Goal: Task Accomplishment & Management: Manage account settings

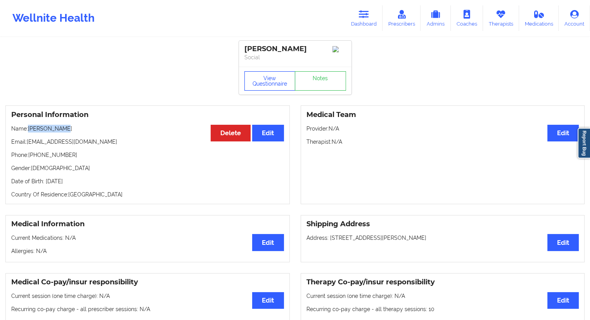
click at [257, 85] on button "View Questionnaire" at bounding box center [269, 80] width 51 height 19
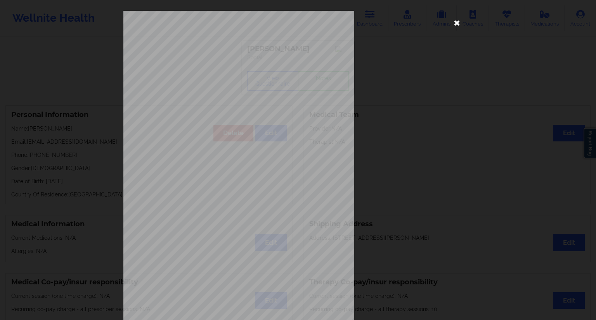
click at [454, 23] on icon at bounding box center [457, 22] width 12 height 12
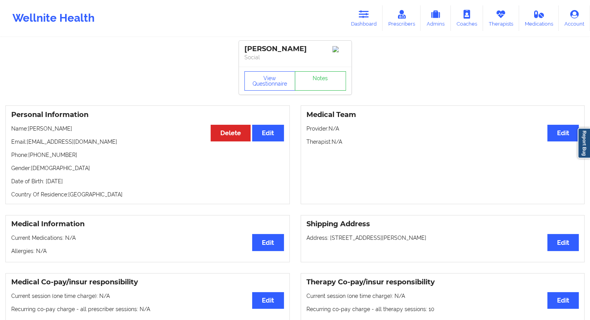
click at [46, 133] on p "Name: [PERSON_NAME]" at bounding box center [147, 129] width 273 height 8
drag, startPoint x: 60, startPoint y: 133, endPoint x: 29, endPoint y: 130, distance: 31.6
click at [29, 130] on p "Name: [PERSON_NAME]" at bounding box center [147, 129] width 273 height 8
copy p "[PERSON_NAME]"
click at [47, 132] on p "Name: [PERSON_NAME]" at bounding box center [147, 129] width 273 height 8
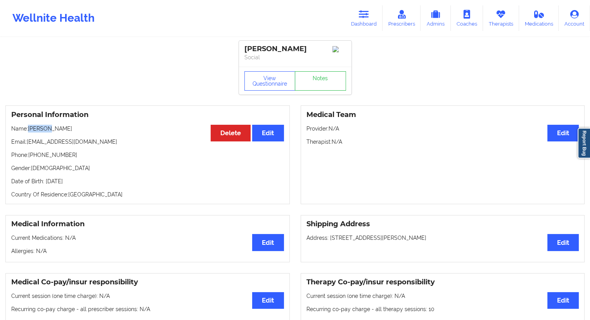
drag, startPoint x: 45, startPoint y: 130, endPoint x: 30, endPoint y: 131, distance: 14.8
click at [30, 131] on p "Name: [PERSON_NAME]" at bounding box center [147, 129] width 273 height 8
click at [50, 140] on div "Personal Information Edit Delete Name: [PERSON_NAME] Email: [EMAIL_ADDRESS][DOM…" at bounding box center [147, 154] width 284 height 99
drag, startPoint x: 46, startPoint y: 132, endPoint x: 27, endPoint y: 131, distance: 18.6
click at [27, 131] on p "Name: [PERSON_NAME]" at bounding box center [147, 129] width 273 height 8
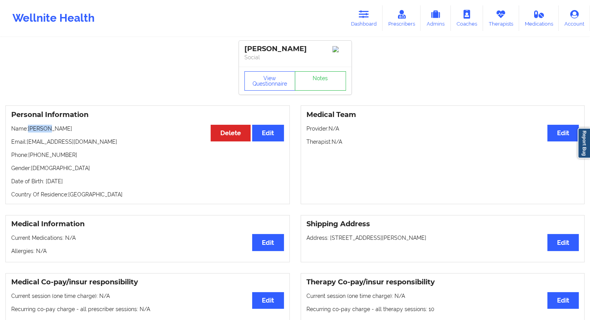
copy p "ricquia"
drag, startPoint x: 51, startPoint y: 147, endPoint x: 45, endPoint y: 143, distance: 6.6
click at [51, 146] on p "Email: [EMAIL_ADDRESS][DOMAIN_NAME]" at bounding box center [147, 142] width 273 height 8
drag, startPoint x: 47, startPoint y: 131, endPoint x: 26, endPoint y: 131, distance: 20.2
click at [26, 131] on p "Name: [PERSON_NAME]" at bounding box center [147, 129] width 273 height 8
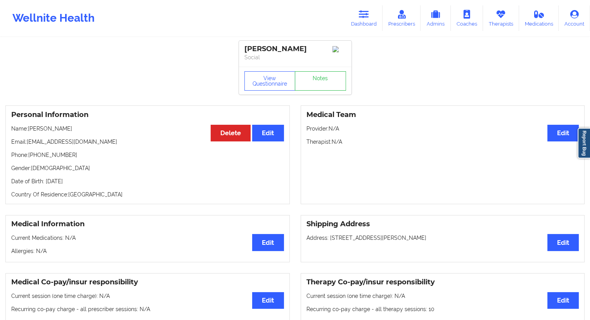
click at [44, 145] on p "Email: [EMAIL_ADDRESS][DOMAIN_NAME]" at bounding box center [147, 142] width 273 height 8
drag, startPoint x: 45, startPoint y: 131, endPoint x: 29, endPoint y: 131, distance: 16.3
click at [29, 131] on p "Name: [PERSON_NAME]" at bounding box center [147, 129] width 273 height 8
copy p "ricquia"
drag, startPoint x: 364, startPoint y: 22, endPoint x: 349, endPoint y: 29, distance: 16.3
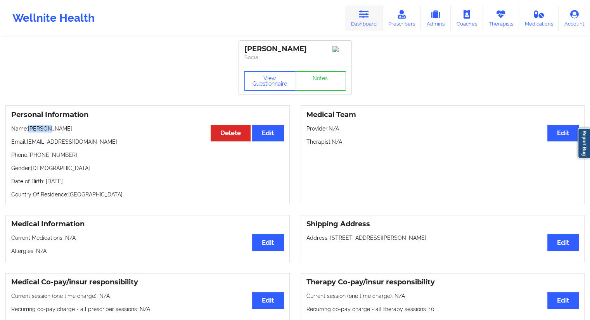
click at [364, 22] on link "Dashboard" at bounding box center [363, 18] width 37 height 26
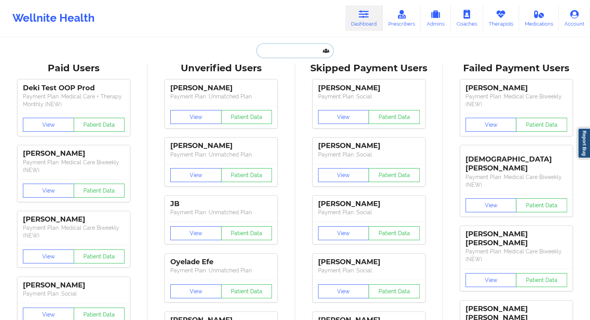
click at [283, 54] on input "text" at bounding box center [294, 50] width 77 height 15
paste input "[PHONE_NUMBER]"
type input "[PHONE_NUMBER]"
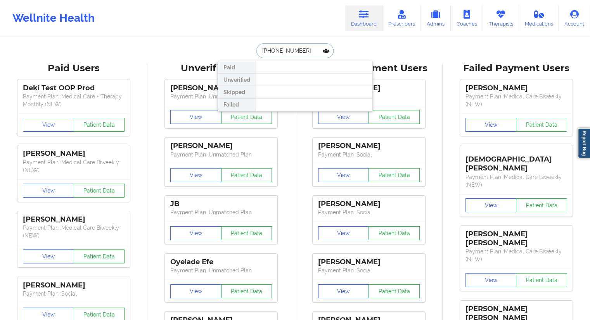
drag, startPoint x: 296, startPoint y: 51, endPoint x: 259, endPoint y: 47, distance: 37.0
click at [259, 47] on input "[PHONE_NUMBER]" at bounding box center [294, 50] width 77 height 15
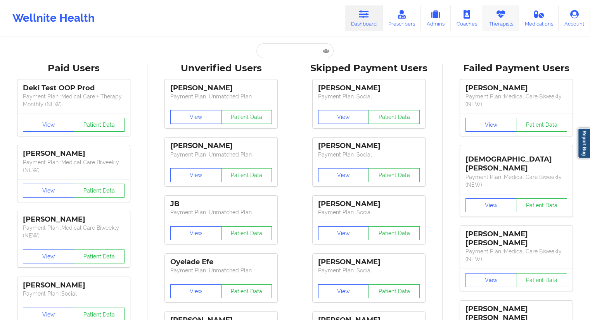
click at [499, 24] on link "Therapists" at bounding box center [501, 18] width 36 height 26
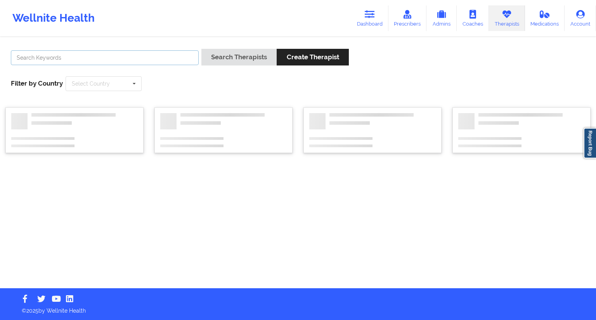
click at [82, 57] on input "text" at bounding box center [105, 57] width 188 height 15
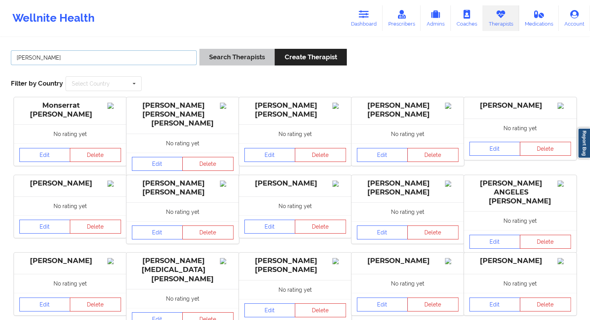
type input "[PERSON_NAME]"
click at [213, 59] on button "Search Therapists" at bounding box center [236, 57] width 75 height 17
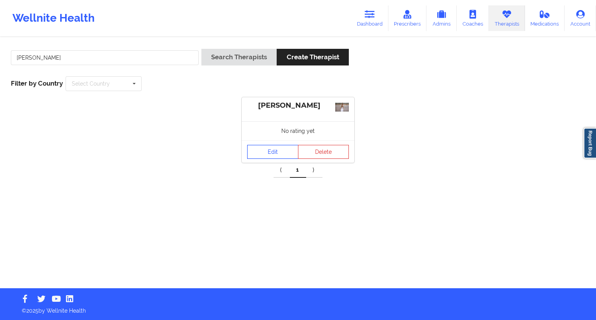
click at [270, 157] on link "Edit" at bounding box center [272, 152] width 51 height 14
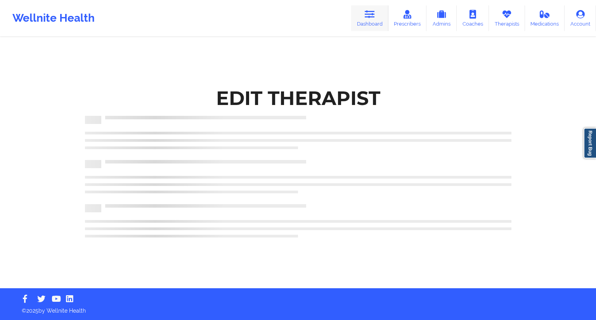
click at [376, 21] on link "Dashboard" at bounding box center [369, 18] width 37 height 26
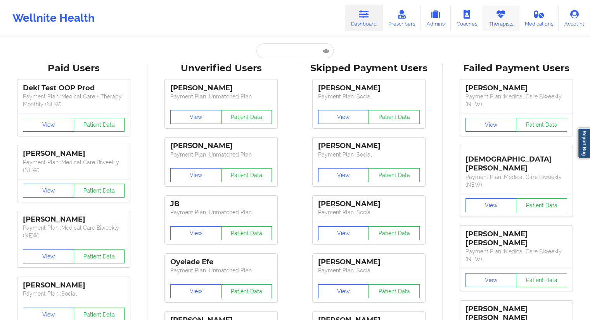
click at [493, 21] on link "Therapists" at bounding box center [501, 18] width 36 height 26
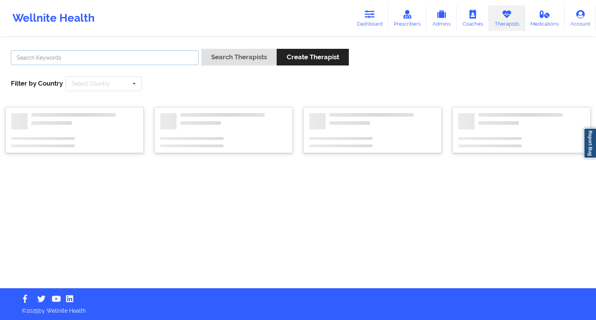
click at [151, 62] on input "text" at bounding box center [105, 57] width 188 height 15
paste input "[PERSON_NAME]"
type input "[PERSON_NAME]"
click at [214, 63] on button "Search Therapists" at bounding box center [238, 57] width 75 height 17
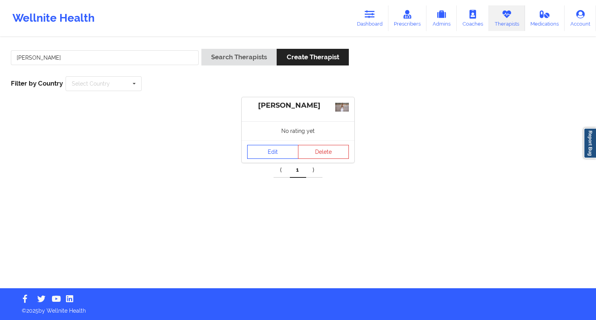
click at [278, 156] on link "Edit" at bounding box center [272, 152] width 51 height 14
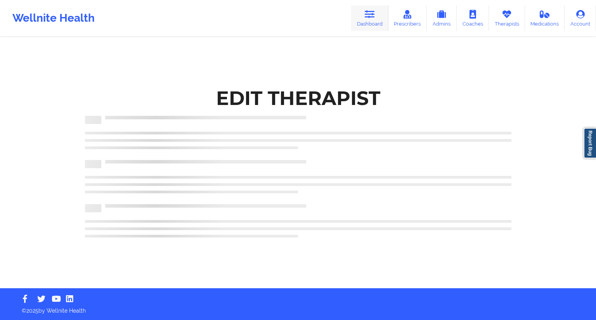
click at [376, 17] on link "Dashboard" at bounding box center [369, 18] width 37 height 26
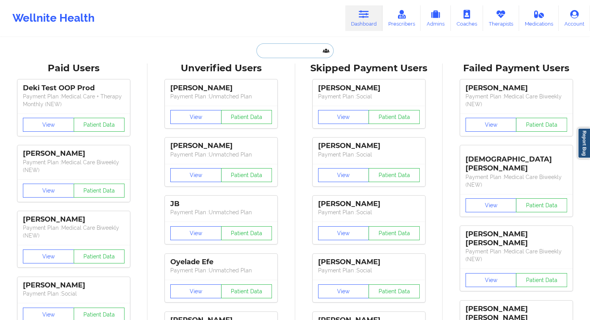
click at [294, 45] on input "text" at bounding box center [294, 50] width 77 height 15
paste input "[EMAIL_ADDRESS][DOMAIN_NAME]"
type input "[EMAIL_ADDRESS][DOMAIN_NAME]"
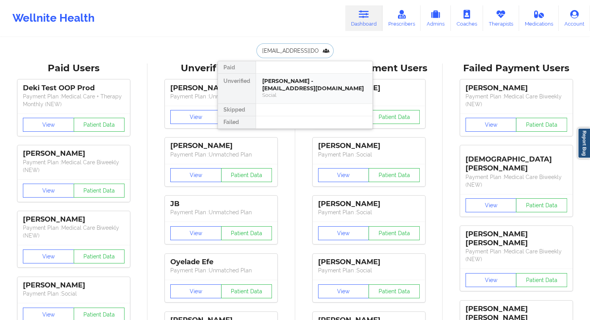
click at [271, 83] on div "[PERSON_NAME] - [EMAIL_ADDRESS][DOMAIN_NAME]" at bounding box center [314, 85] width 104 height 14
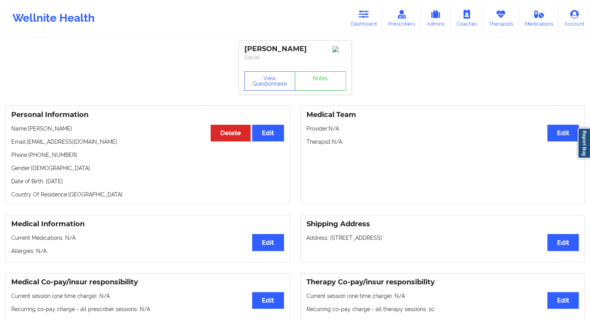
click at [271, 72] on div "View Questionnaire Notes" at bounding box center [295, 81] width 112 height 28
click at [268, 74] on button "View Questionnaire" at bounding box center [269, 80] width 51 height 19
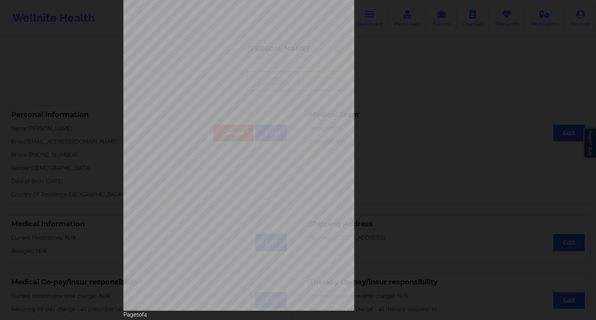
scroll to position [50, 0]
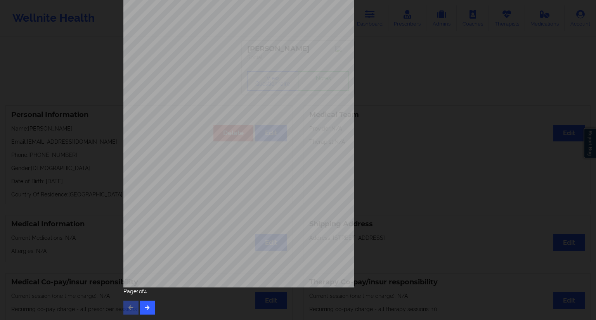
click at [151, 299] on div "Page 1 of 4" at bounding box center [297, 301] width 349 height 27
click at [147, 303] on button "button" at bounding box center [147, 308] width 15 height 14
drag, startPoint x: 146, startPoint y: 298, endPoint x: 147, endPoint y: 306, distance: 7.5
click at [146, 300] on div "Page 2 of 4" at bounding box center [297, 301] width 349 height 27
click at [147, 306] on icon "button" at bounding box center [147, 307] width 7 height 5
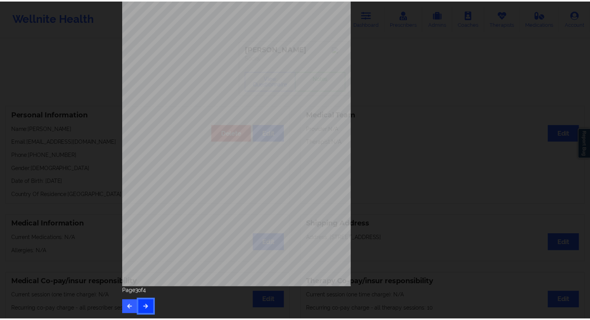
scroll to position [0, 0]
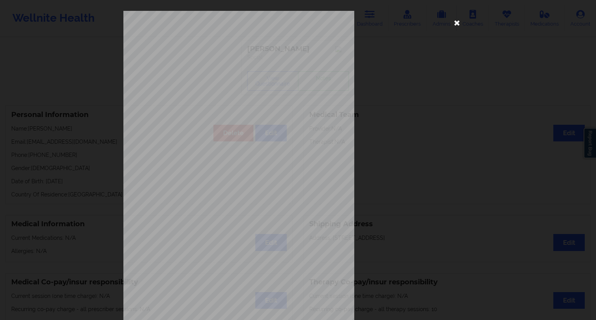
click at [457, 22] on icon at bounding box center [457, 22] width 12 height 12
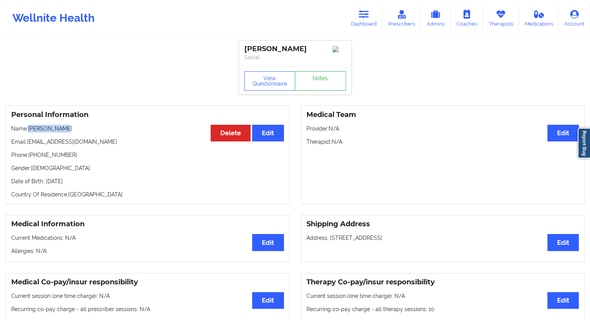
drag, startPoint x: 68, startPoint y: 127, endPoint x: 28, endPoint y: 131, distance: 40.2
click at [28, 131] on p "Name: [PERSON_NAME]" at bounding box center [147, 129] width 273 height 8
copy p "[PERSON_NAME]"
click at [496, 26] on link "Therapists" at bounding box center [501, 18] width 36 height 26
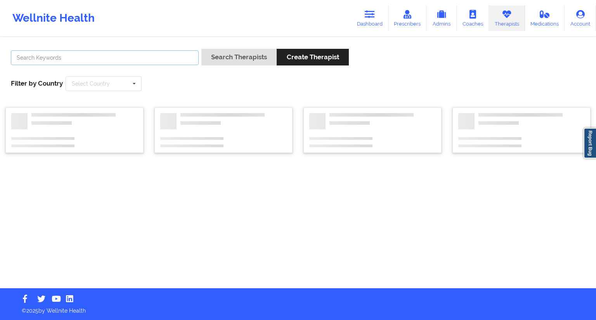
click at [157, 58] on input "text" at bounding box center [105, 57] width 188 height 15
paste input "[PERSON_NAME]"
click at [213, 59] on button "Search Therapists" at bounding box center [238, 57] width 75 height 17
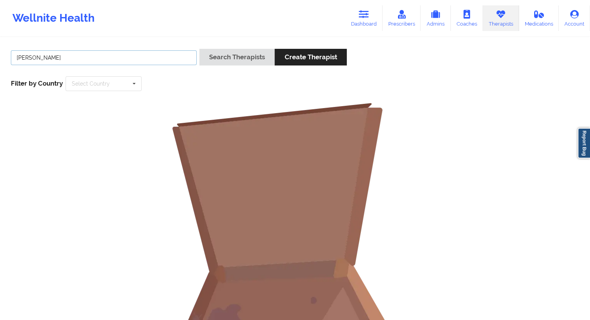
click at [112, 62] on input "[PERSON_NAME]" at bounding box center [104, 57] width 186 height 15
click at [19, 57] on input "[PERSON_NAME]" at bounding box center [104, 57] width 186 height 15
click at [17, 60] on input "[PERSON_NAME]" at bounding box center [104, 57] width 186 height 15
type input "[PERSON_NAME]"
click at [212, 60] on button "Search Therapists" at bounding box center [236, 57] width 75 height 17
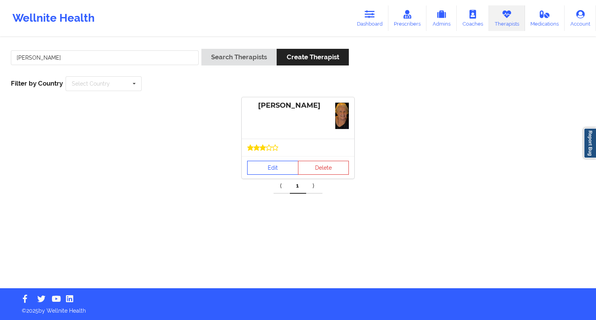
click at [271, 167] on link "Edit" at bounding box center [272, 168] width 51 height 14
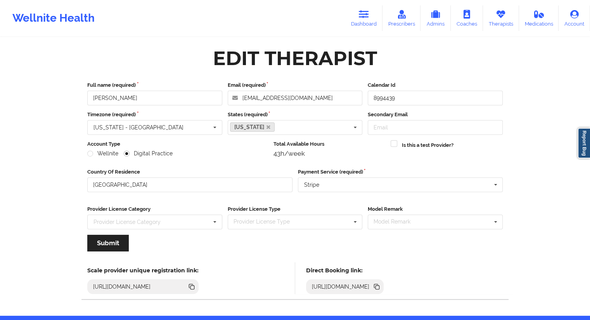
click at [379, 288] on icon at bounding box center [377, 288] width 4 height 4
click at [373, 10] on link "Dashboard" at bounding box center [363, 18] width 37 height 26
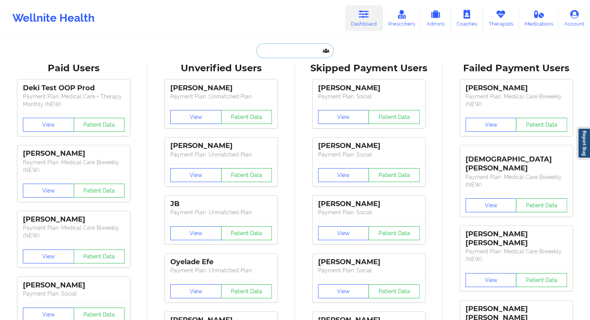
click at [289, 47] on input "text" at bounding box center [294, 50] width 77 height 15
paste input "[EMAIL_ADDRESS][DOMAIN_NAME]"
type input "[EMAIL_ADDRESS][DOMAIN_NAME]"
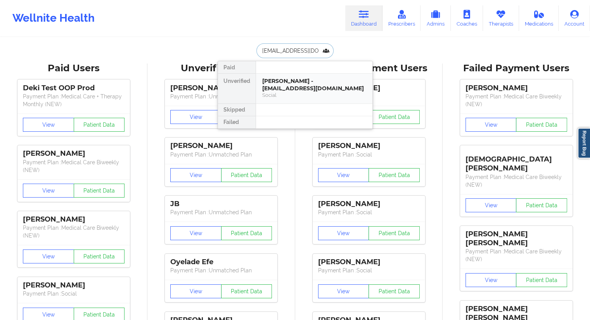
click at [279, 92] on div "Social" at bounding box center [314, 95] width 104 height 7
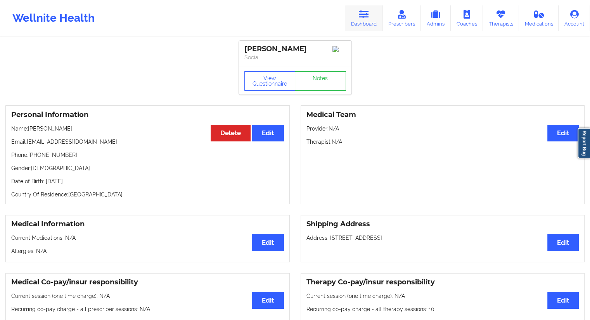
click at [357, 28] on link "Dashboard" at bounding box center [363, 18] width 37 height 26
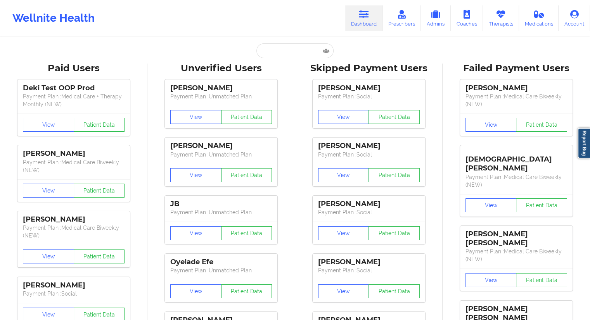
click at [263, 64] on div "Unverified Users" at bounding box center [221, 68] width 136 height 12
click at [269, 52] on input "text" at bounding box center [294, 50] width 77 height 15
paste input "[EMAIL_ADDRESS][DOMAIN_NAME]"
type input "[EMAIL_ADDRESS][DOMAIN_NAME]"
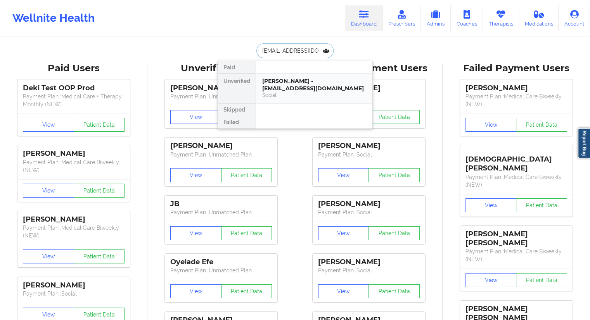
click at [288, 94] on div "Social" at bounding box center [314, 95] width 104 height 7
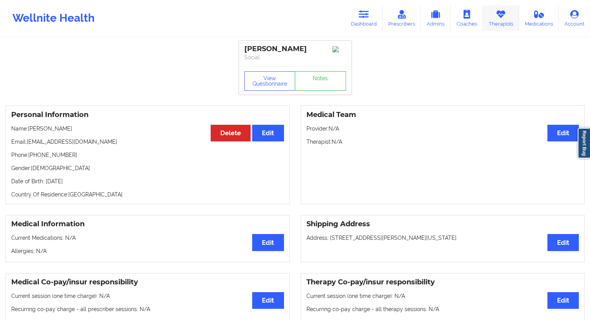
drag, startPoint x: 500, startPoint y: 22, endPoint x: 491, endPoint y: 22, distance: 9.7
click at [500, 22] on link "Therapists" at bounding box center [501, 18] width 36 height 26
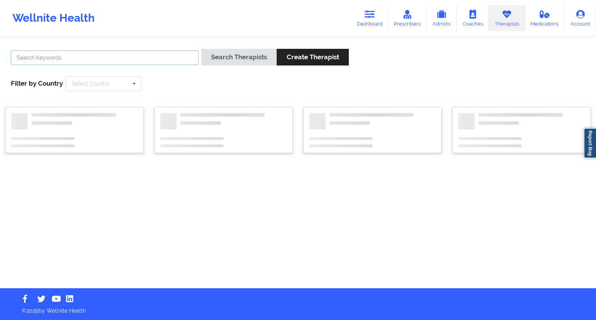
click at [60, 61] on input "text" at bounding box center [105, 57] width 188 height 15
paste input "[PERSON_NAME]"
type input "[PERSON_NAME]"
click at [207, 57] on button "Search Therapists" at bounding box center [238, 57] width 75 height 17
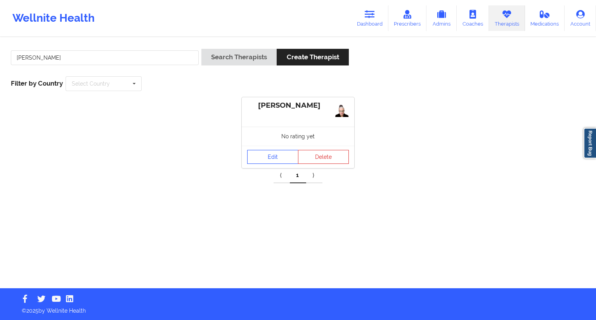
click at [272, 149] on div "Edit Delete" at bounding box center [298, 157] width 112 height 22
click at [269, 160] on link "Edit" at bounding box center [272, 157] width 51 height 14
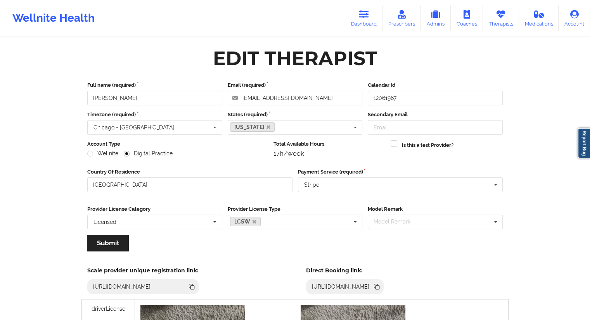
click at [373, 284] on div "[URL][DOMAIN_NAME]" at bounding box center [341, 287] width 64 height 8
click at [378, 287] on icon at bounding box center [376, 286] width 4 height 4
click at [496, 22] on link "Therapists" at bounding box center [501, 18] width 36 height 26
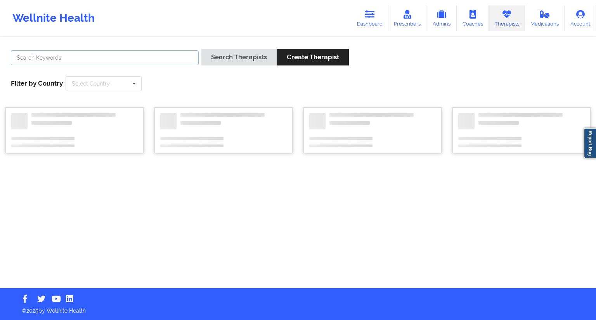
click at [70, 61] on input "text" at bounding box center [105, 57] width 188 height 15
paste input "[PERSON_NAME]"
type input "[PERSON_NAME]"
click at [222, 52] on button "Search Therapists" at bounding box center [238, 57] width 75 height 17
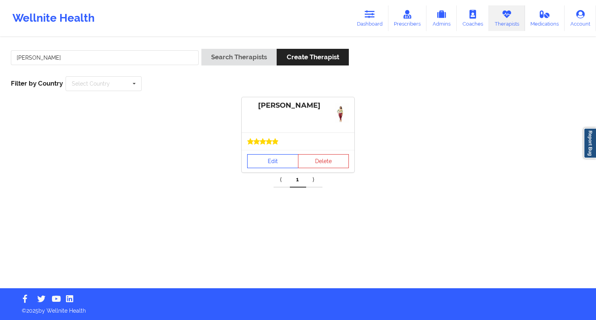
click at [266, 158] on link "Edit" at bounding box center [272, 161] width 51 height 14
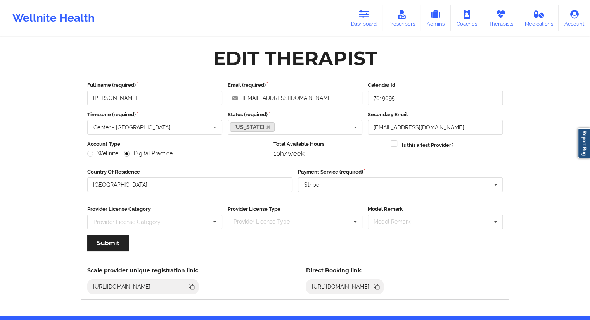
click at [381, 284] on icon at bounding box center [376, 287] width 9 height 9
click at [366, 29] on link "Dashboard" at bounding box center [363, 18] width 37 height 26
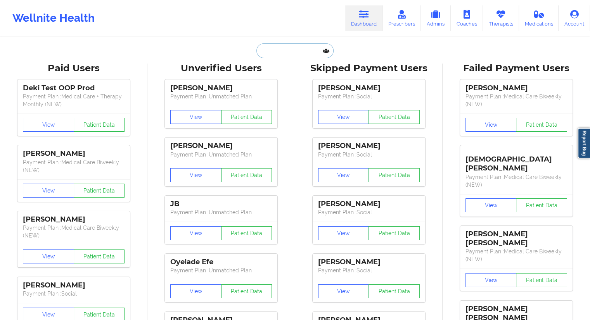
click at [288, 48] on input "text" at bounding box center [294, 50] width 77 height 15
paste input "[EMAIL_ADDRESS][DOMAIN_NAME]"
type input "[EMAIL_ADDRESS][DOMAIN_NAME]"
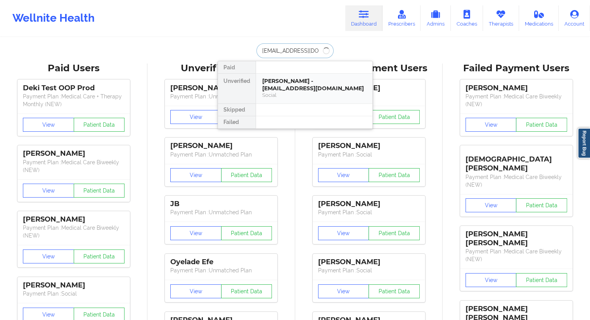
click at [279, 86] on div "[PERSON_NAME] - [EMAIL_ADDRESS][DOMAIN_NAME]" at bounding box center [314, 85] width 104 height 14
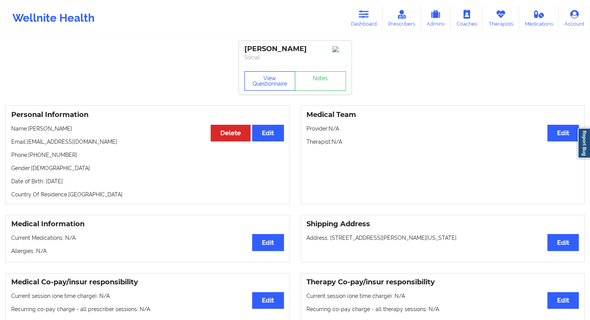
click at [278, 81] on button "View Questionnaire" at bounding box center [269, 80] width 51 height 19
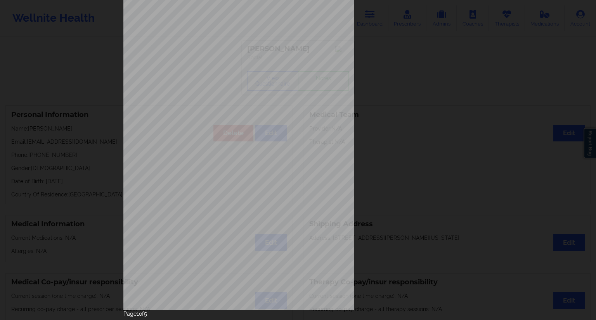
scroll to position [50, 0]
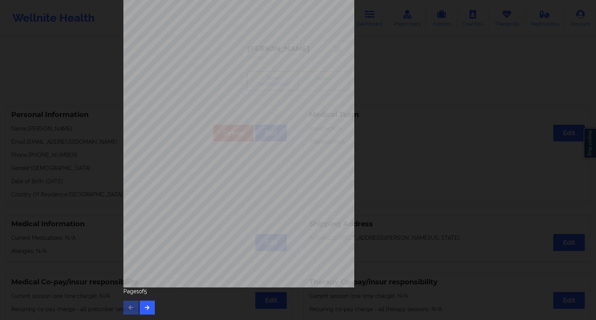
click at [155, 304] on div "Page 1 of 5" at bounding box center [297, 301] width 349 height 27
click at [147, 304] on button "button" at bounding box center [147, 308] width 15 height 14
click at [144, 310] on button "button" at bounding box center [147, 308] width 15 height 14
click at [132, 312] on button "button" at bounding box center [130, 308] width 15 height 14
click at [144, 307] on icon "button" at bounding box center [147, 307] width 7 height 5
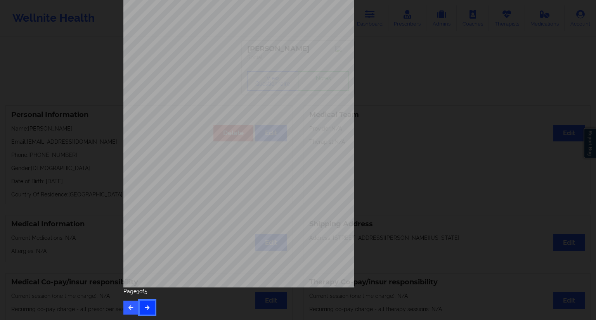
click at [144, 307] on icon "button" at bounding box center [147, 307] width 7 height 5
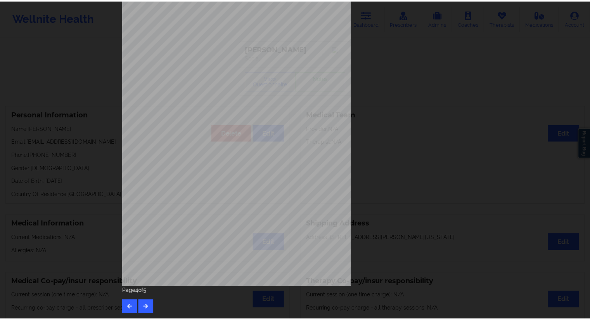
scroll to position [0, 0]
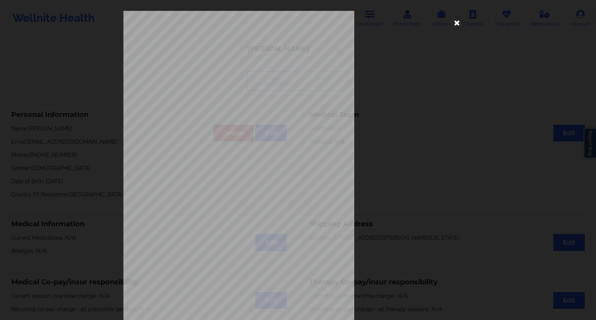
click at [453, 24] on icon at bounding box center [457, 22] width 12 height 12
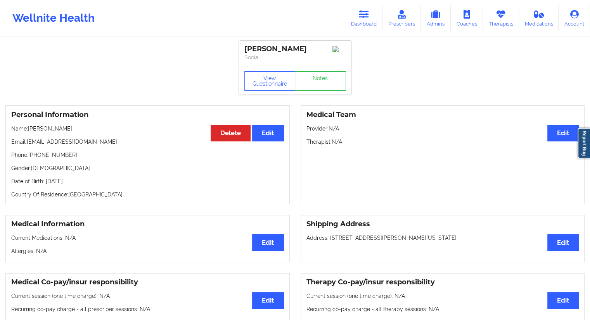
drag, startPoint x: 99, startPoint y: 182, endPoint x: 82, endPoint y: 181, distance: 16.7
click at [82, 181] on p "Date of Birth: [DEMOGRAPHIC_DATA]" at bounding box center [147, 182] width 273 height 8
copy p "2008"
drag, startPoint x: 70, startPoint y: 130, endPoint x: 31, endPoint y: 131, distance: 39.2
click at [31, 131] on p "Name: [PERSON_NAME]" at bounding box center [147, 129] width 273 height 8
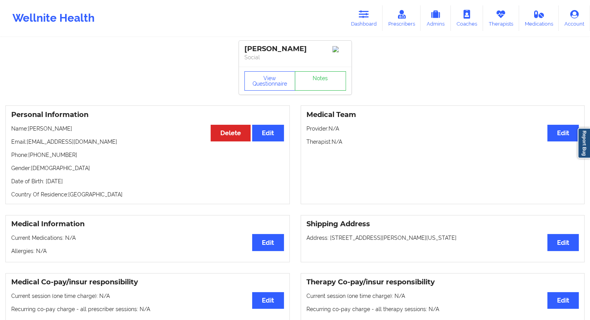
copy p "[PERSON_NAME]"
click at [71, 150] on div "Personal Information Edit Delete Name: [PERSON_NAME] Email: [EMAIL_ADDRESS][DOM…" at bounding box center [147, 154] width 284 height 99
drag, startPoint x: 74, startPoint y: 131, endPoint x: 28, endPoint y: 129, distance: 45.8
click at [28, 129] on p "Name: [PERSON_NAME]" at bounding box center [147, 129] width 273 height 8
copy p "[PERSON_NAME]"
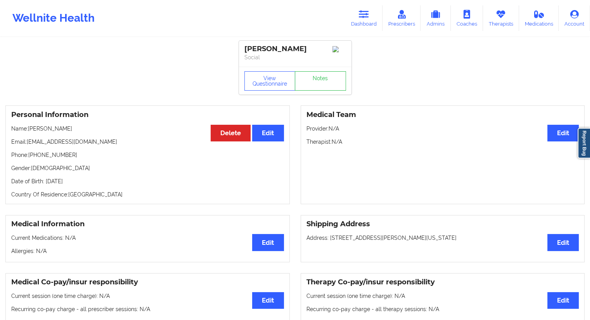
copy p "[PERSON_NAME]"
drag, startPoint x: 356, startPoint y: 21, endPoint x: 331, endPoint y: 27, distance: 25.9
click at [356, 21] on link "Dashboard" at bounding box center [363, 18] width 37 height 26
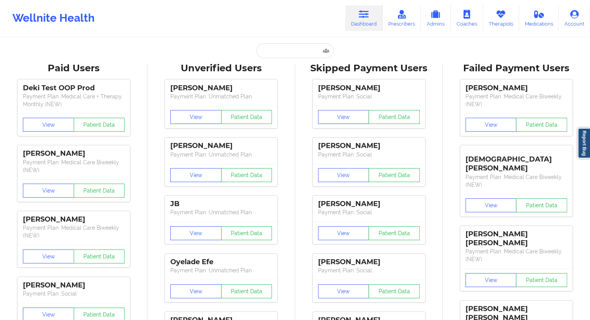
click at [288, 51] on input "text" at bounding box center [294, 50] width 77 height 15
paste input "[PERSON_NAME]"
type input "[PERSON_NAME]"
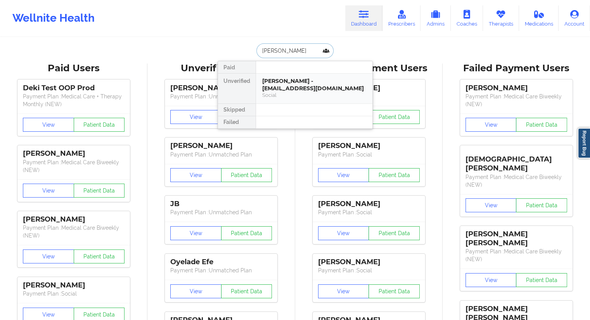
click at [285, 90] on div "[PERSON_NAME] - [EMAIL_ADDRESS][DOMAIN_NAME]" at bounding box center [314, 85] width 104 height 14
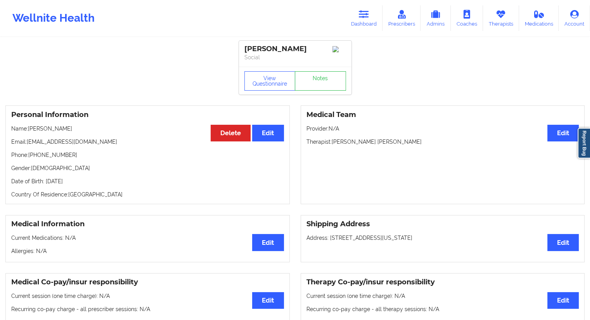
drag, startPoint x: 88, startPoint y: 133, endPoint x: 29, endPoint y: 131, distance: 59.0
click at [29, 131] on p "Name: [PERSON_NAME]" at bounding box center [147, 129] width 273 height 8
copy p "[PERSON_NAME]"
drag, startPoint x: 99, startPoint y: 142, endPoint x: 28, endPoint y: 142, distance: 71.7
click at [28, 142] on p "Email: [EMAIL_ADDRESS][DOMAIN_NAME]" at bounding box center [147, 142] width 273 height 8
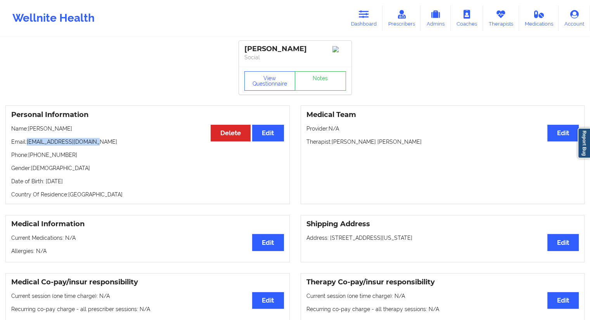
copy p "[EMAIL_ADDRESS][DOMAIN_NAME]"
click at [358, 21] on link "Dashboard" at bounding box center [363, 18] width 37 height 26
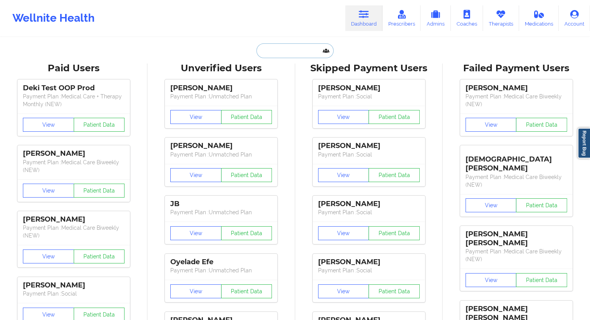
click at [301, 54] on input "text" at bounding box center [294, 50] width 77 height 15
paste input "[EMAIL_ADDRESS][DOMAIN_NAME]"
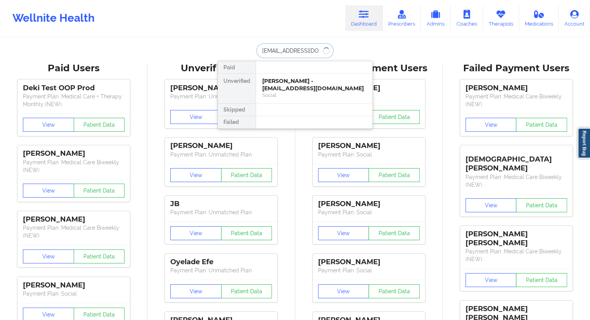
type input "[EMAIL_ADDRESS][DOMAIN_NAME]"
click at [304, 90] on div "[PERSON_NAME] - [EMAIL_ADDRESS][DOMAIN_NAME]" at bounding box center [314, 85] width 104 height 14
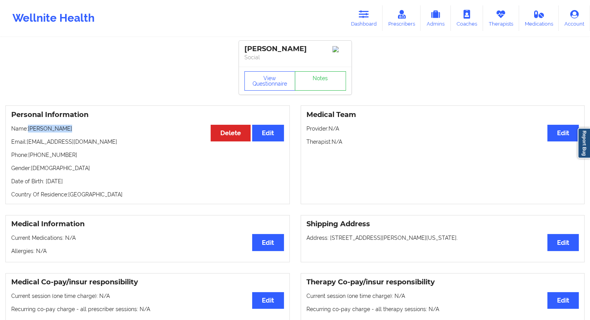
drag, startPoint x: 66, startPoint y: 127, endPoint x: 29, endPoint y: 129, distance: 36.1
click at [29, 129] on p "Name: [PERSON_NAME]" at bounding box center [147, 129] width 273 height 8
click at [261, 81] on button "View Questionnaire" at bounding box center [269, 80] width 51 height 19
